Goal: Find specific page/section: Find specific page/section

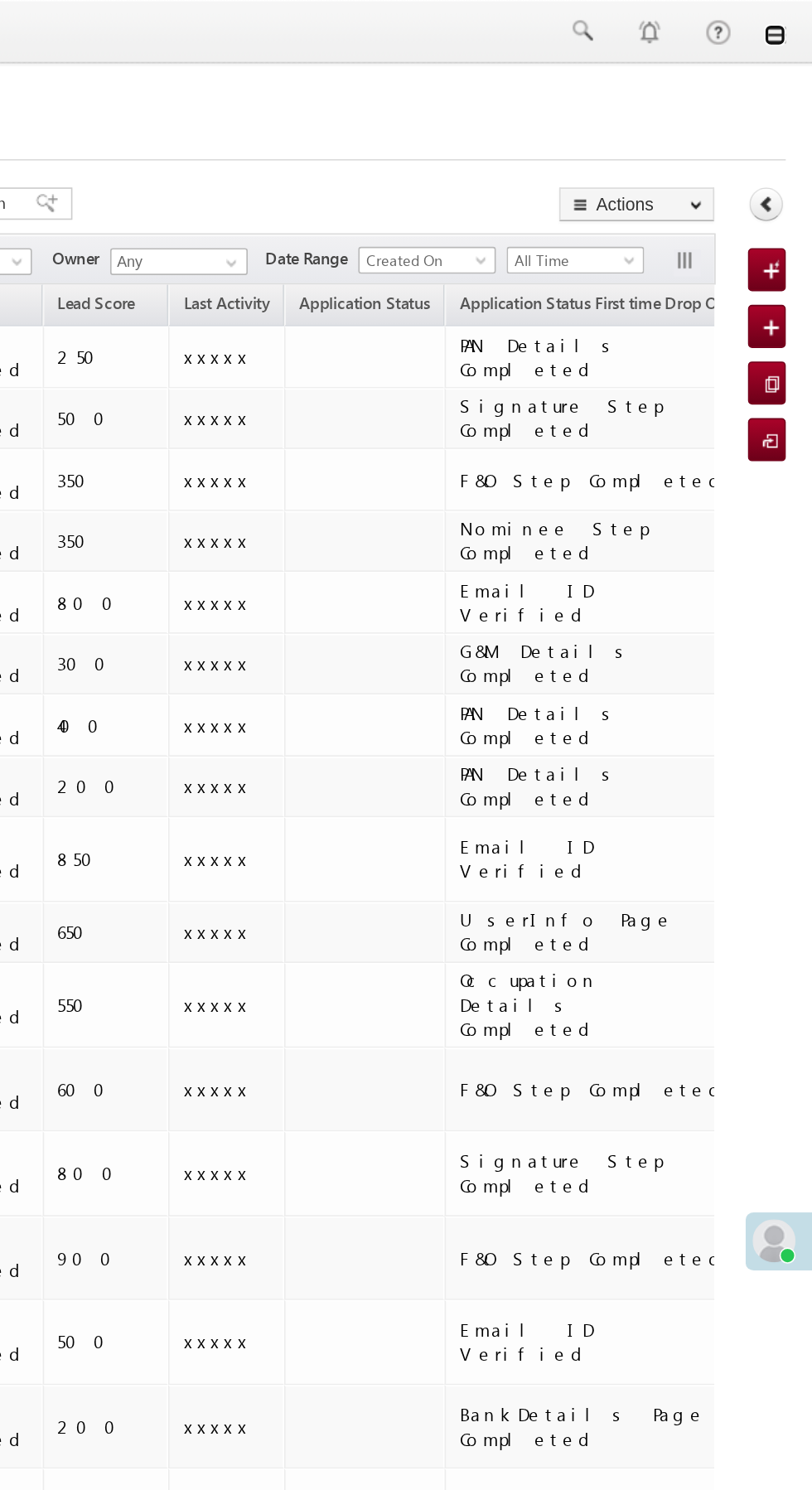
click at [788, 22] on link at bounding box center [788, 22] width 13 height 13
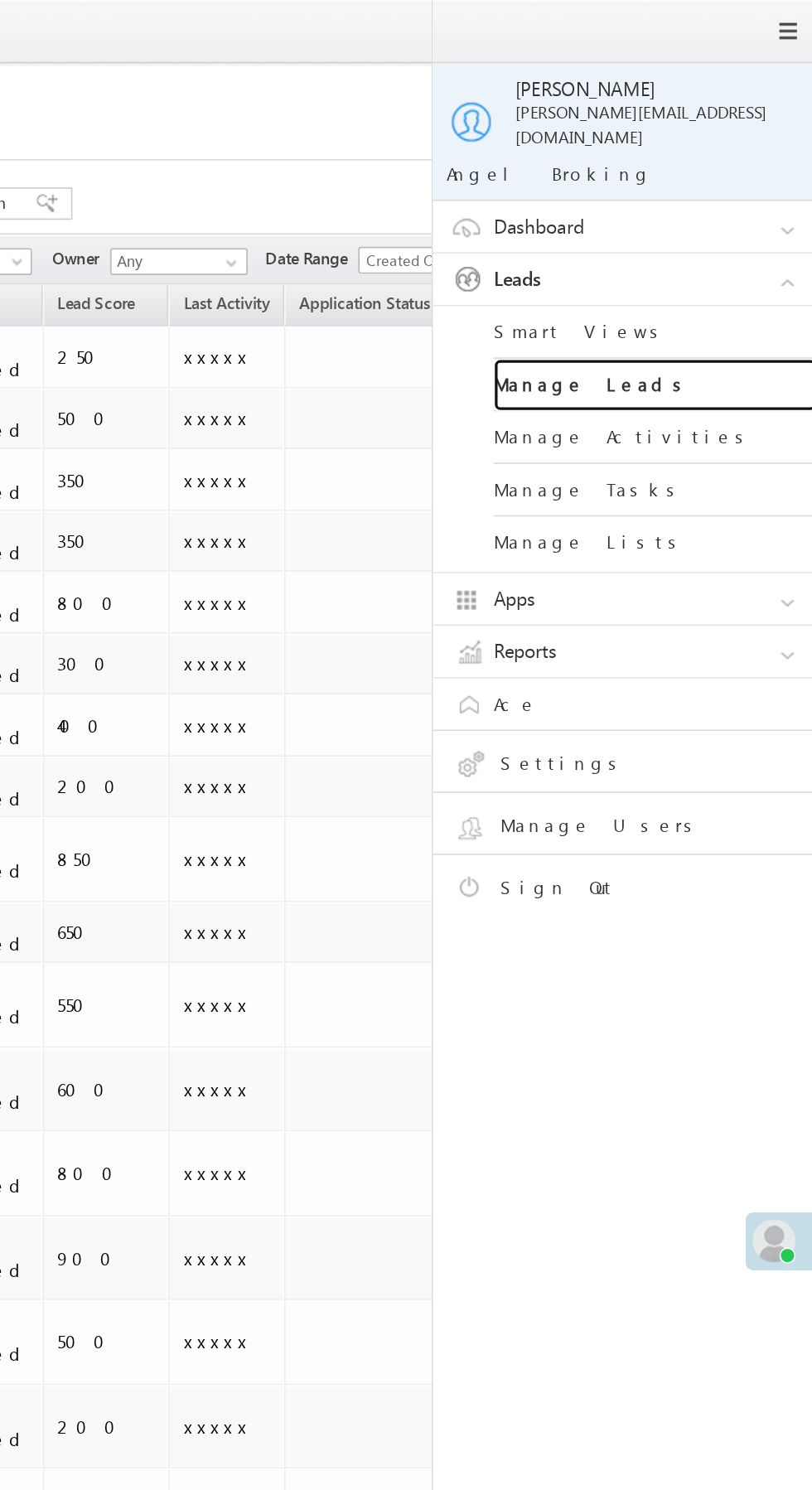
click at [735, 226] on link "Manage Leads" at bounding box center [715, 237] width 198 height 32
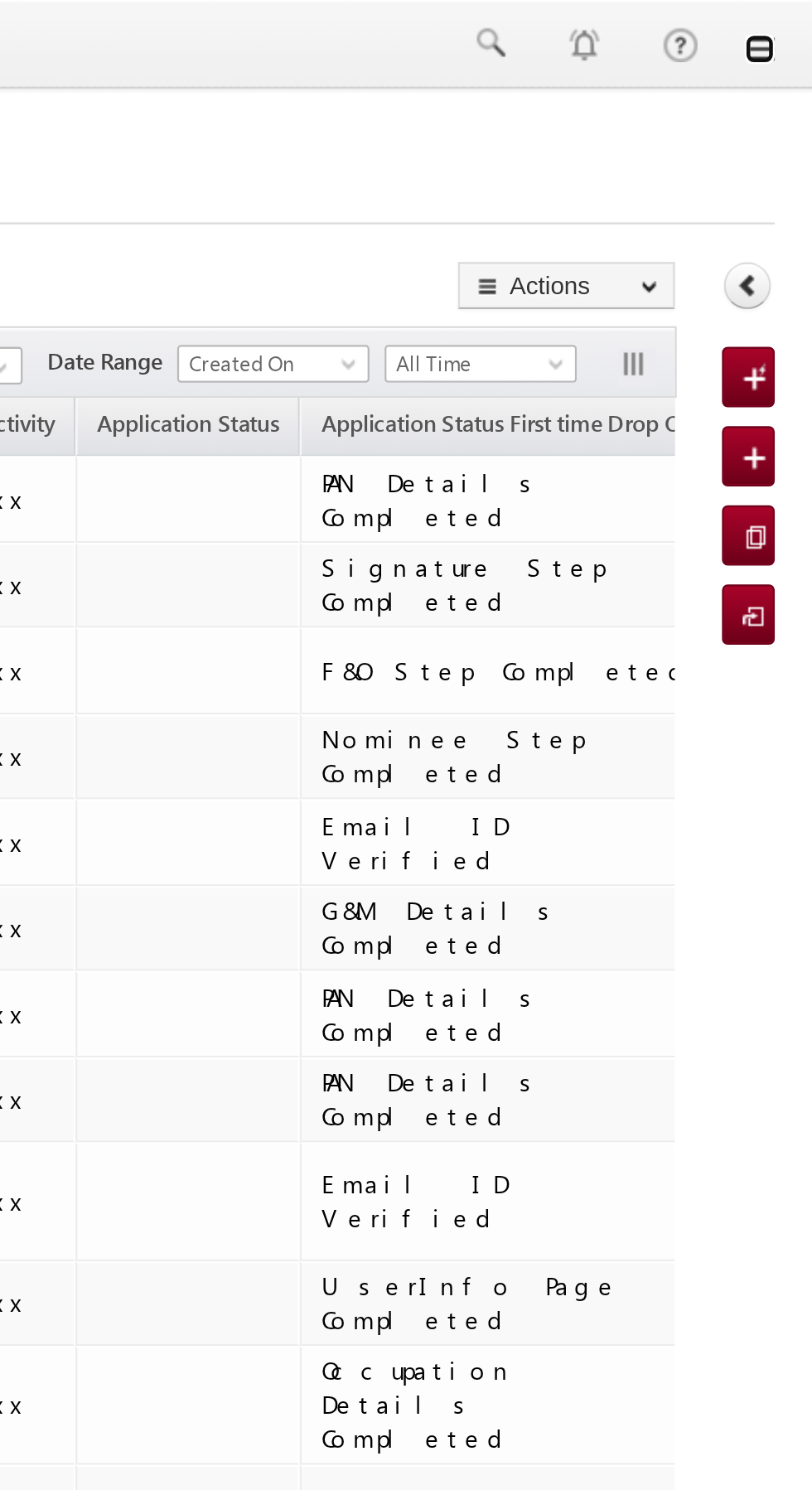
click at [791, 24] on link at bounding box center [788, 22] width 13 height 13
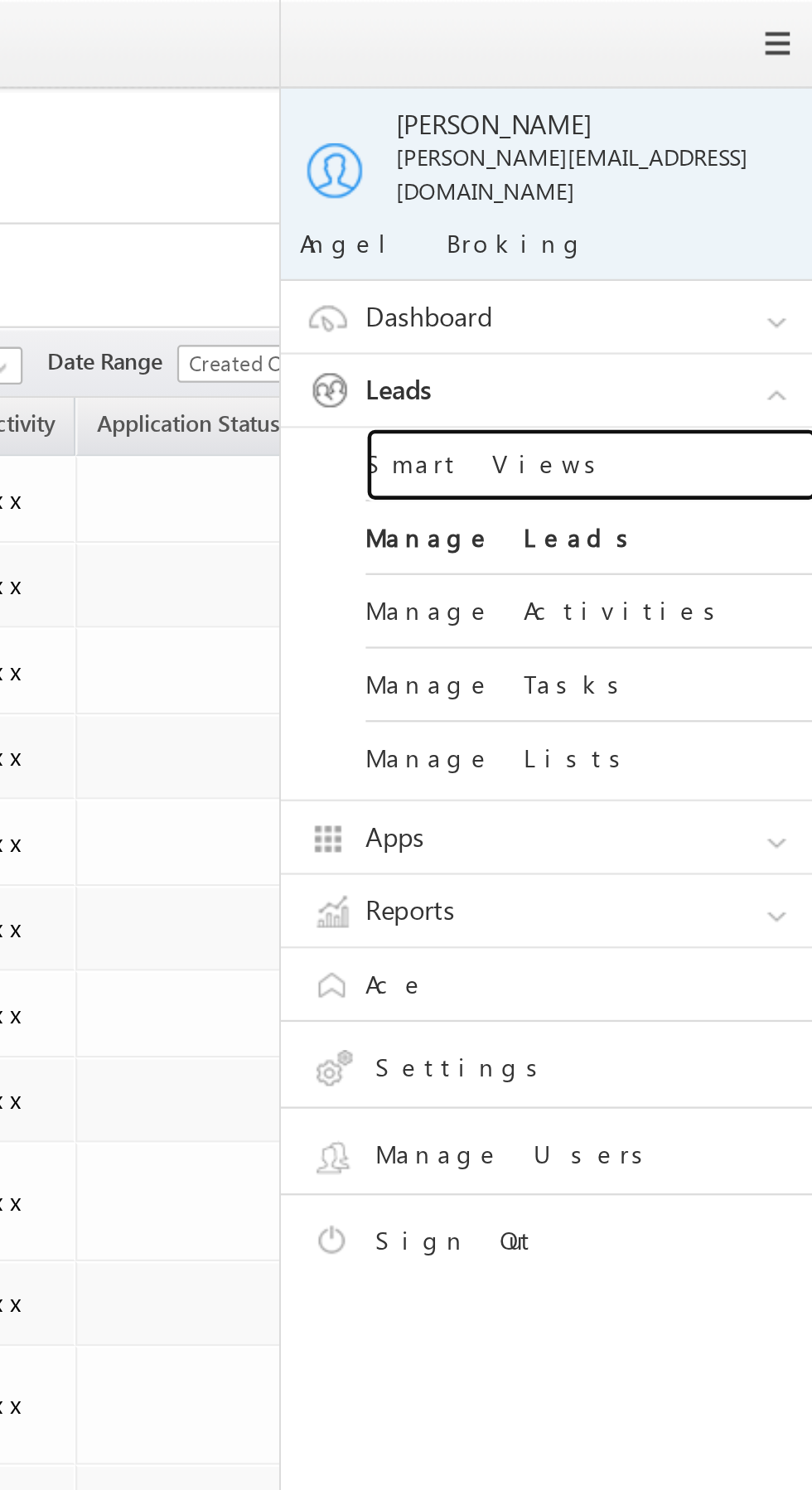
click at [724, 194] on link "Smart Views" at bounding box center [715, 204] width 198 height 32
